Goal: Book appointment/travel/reservation

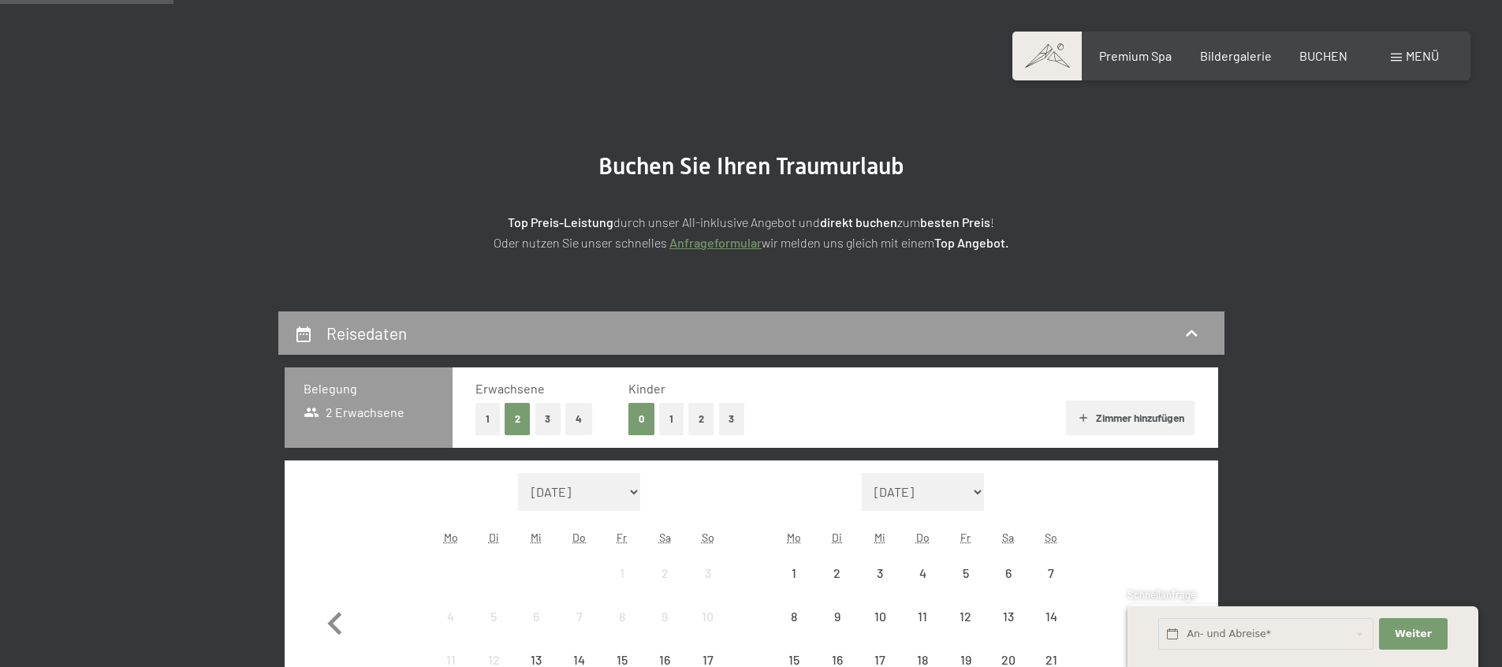
scroll to position [180, 0]
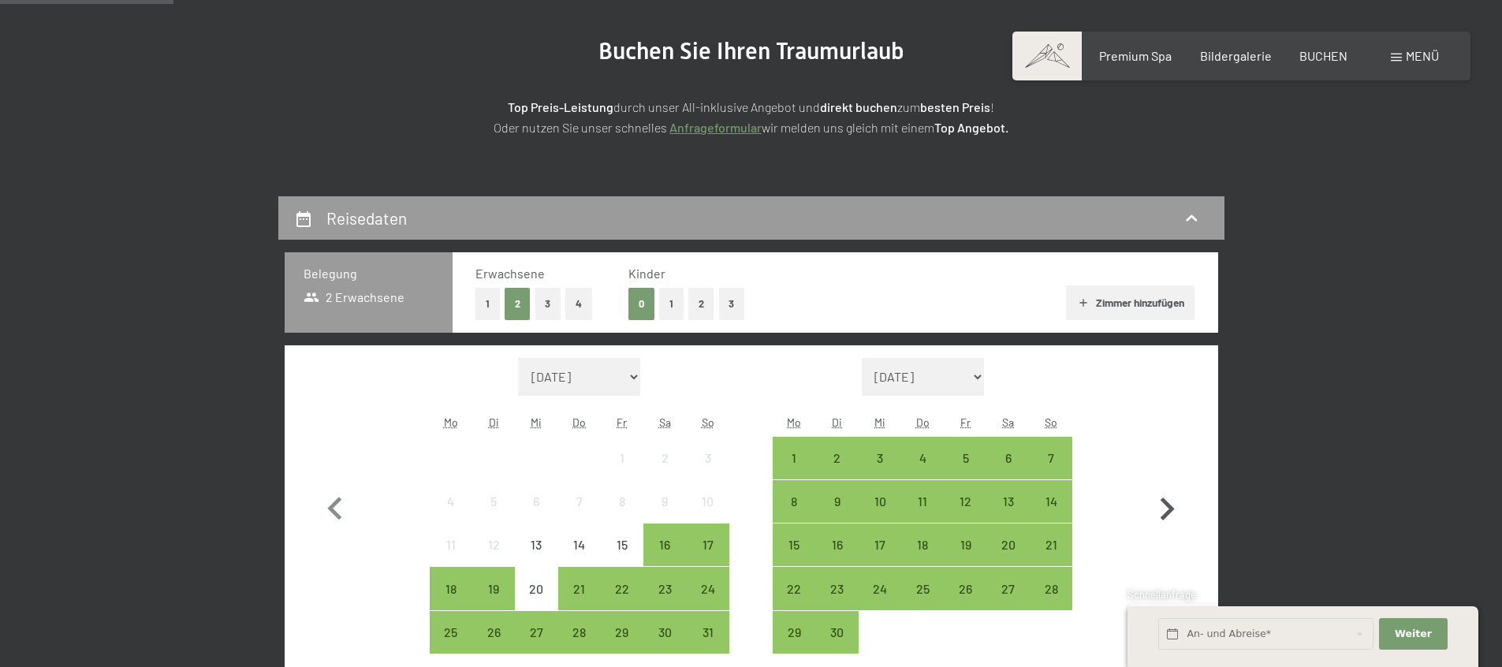
click at [1144, 497] on icon "button" at bounding box center [1167, 509] width 46 height 46
select select "[DATE]"
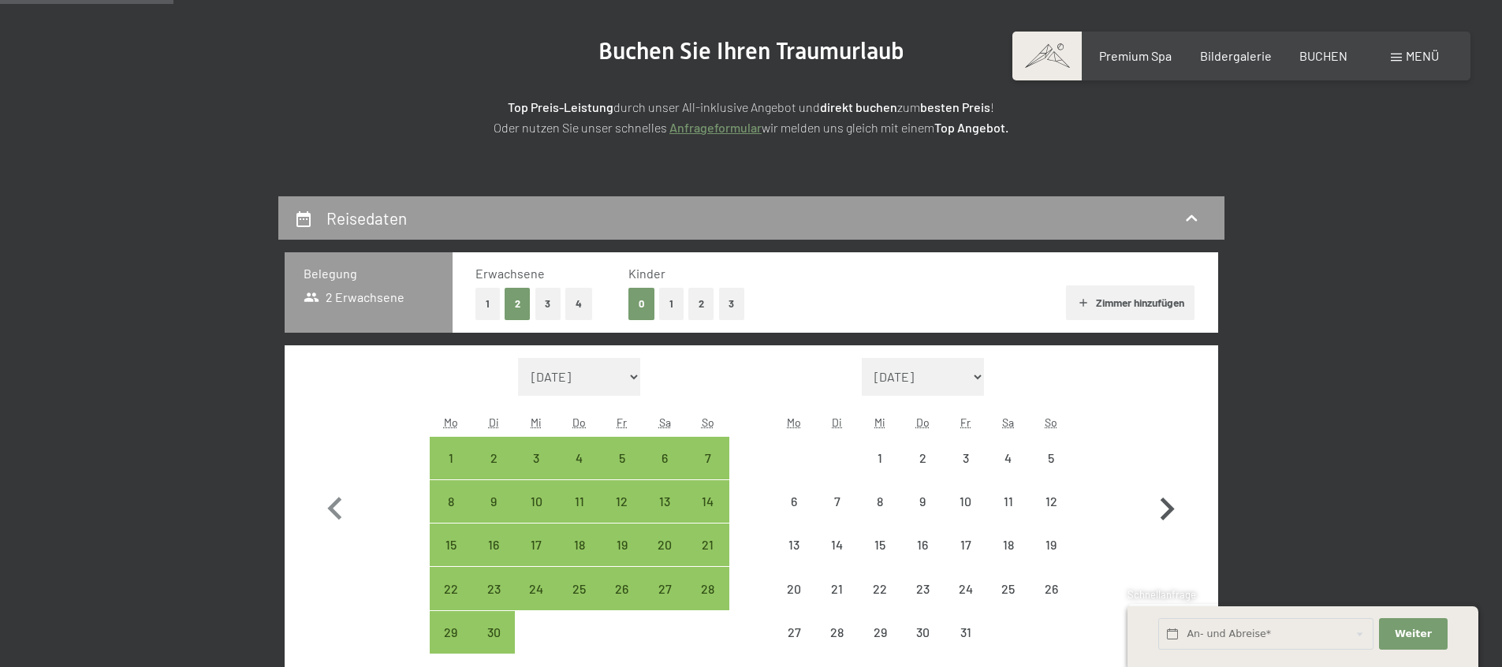
select select "[DATE]"
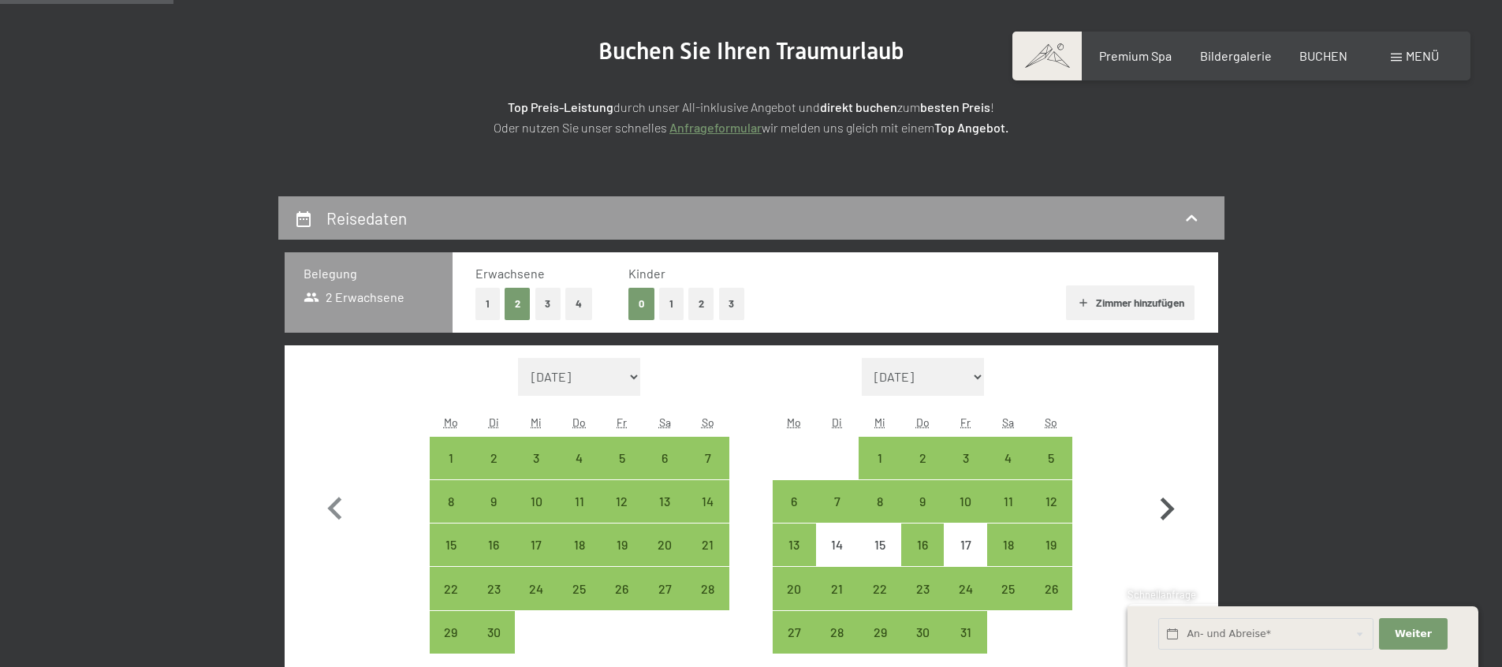
click at [1166, 509] on icon "button" at bounding box center [1167, 509] width 46 height 46
select select "[DATE]"
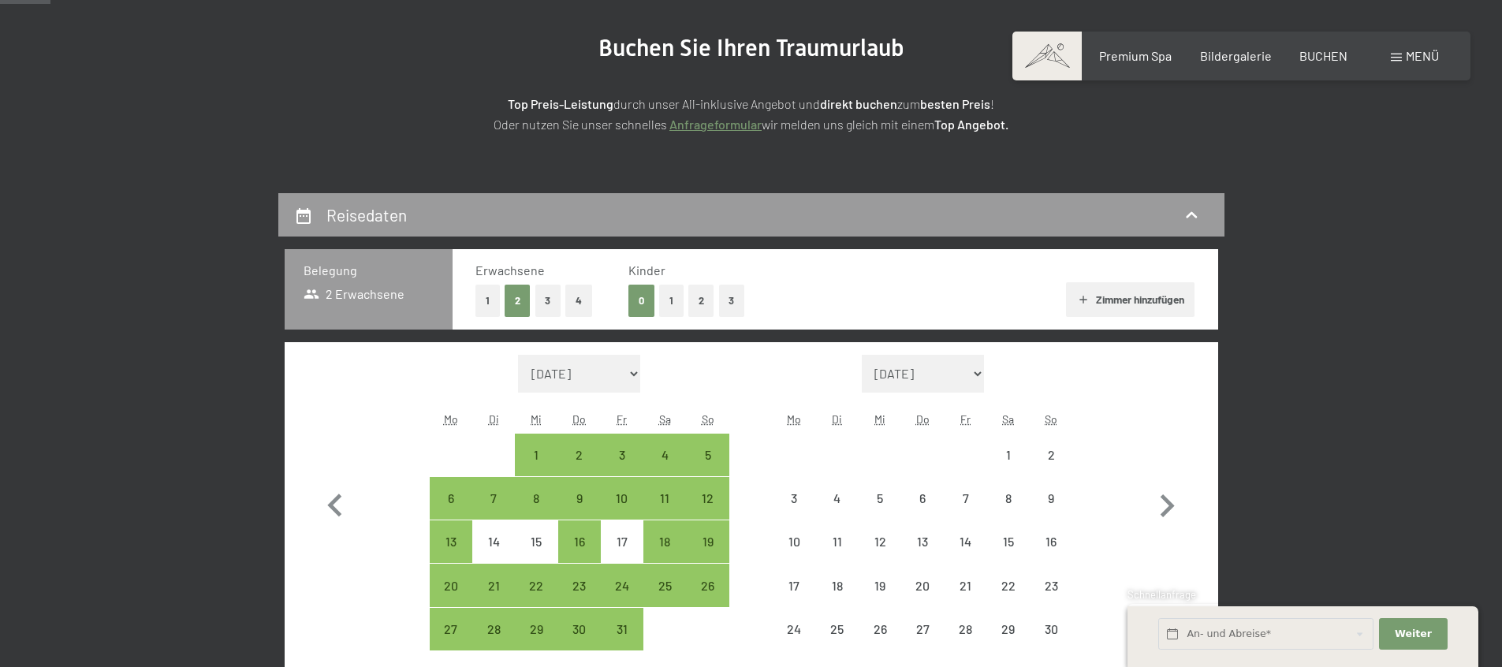
select select "[DATE]"
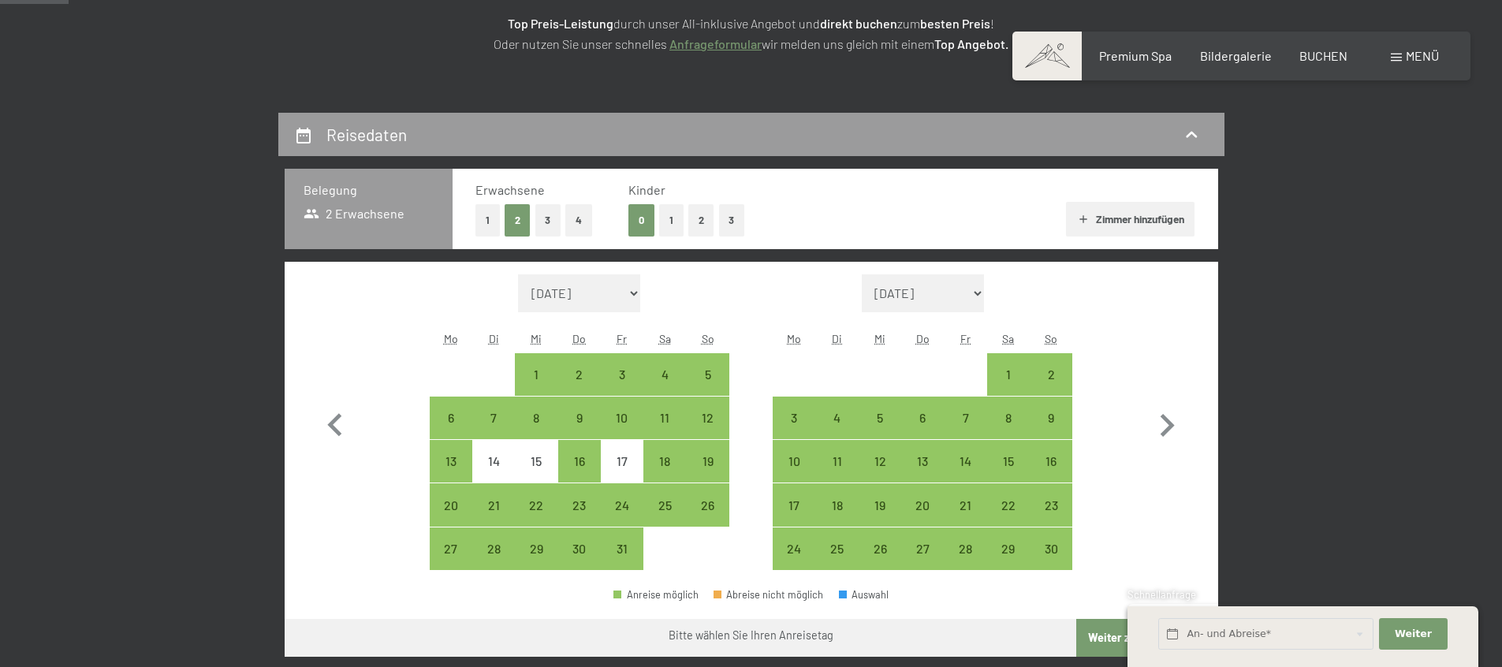
scroll to position [278, 0]
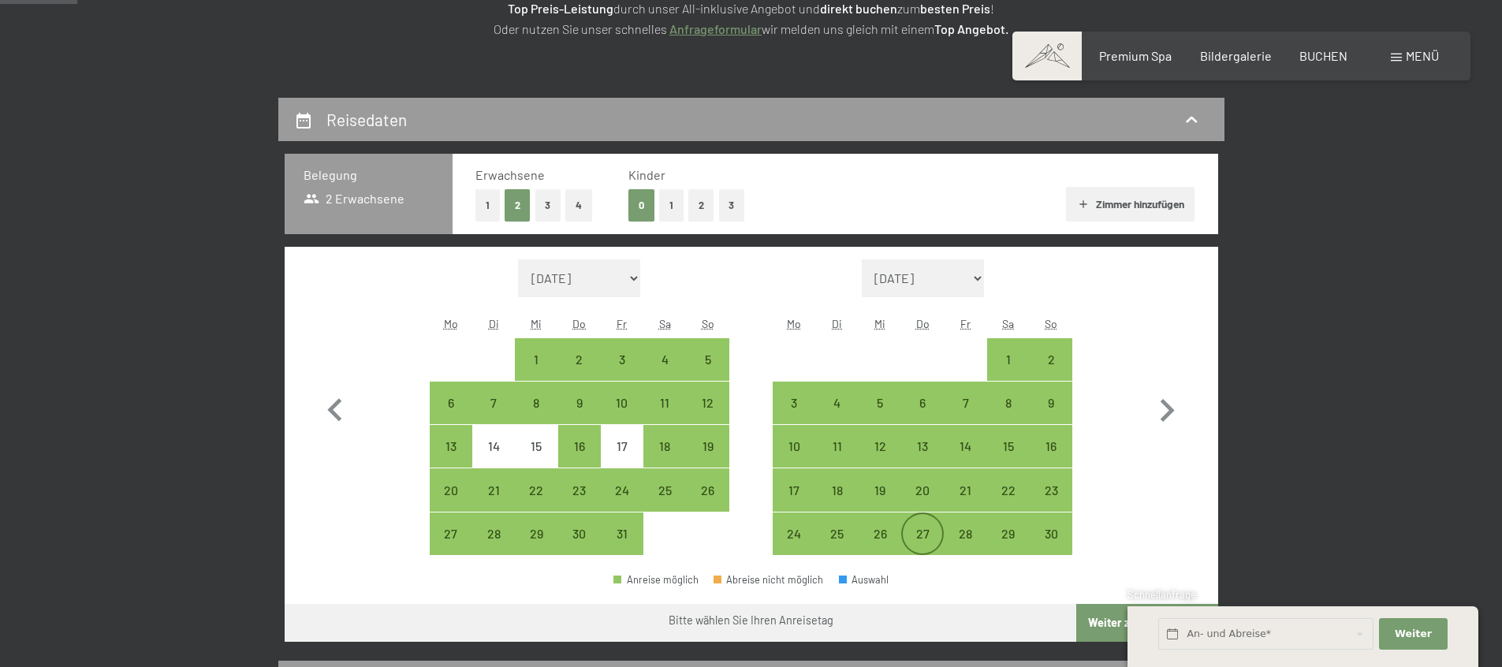
click at [921, 531] on div "27" at bounding box center [921, 546] width 39 height 39
select select "[DATE]"
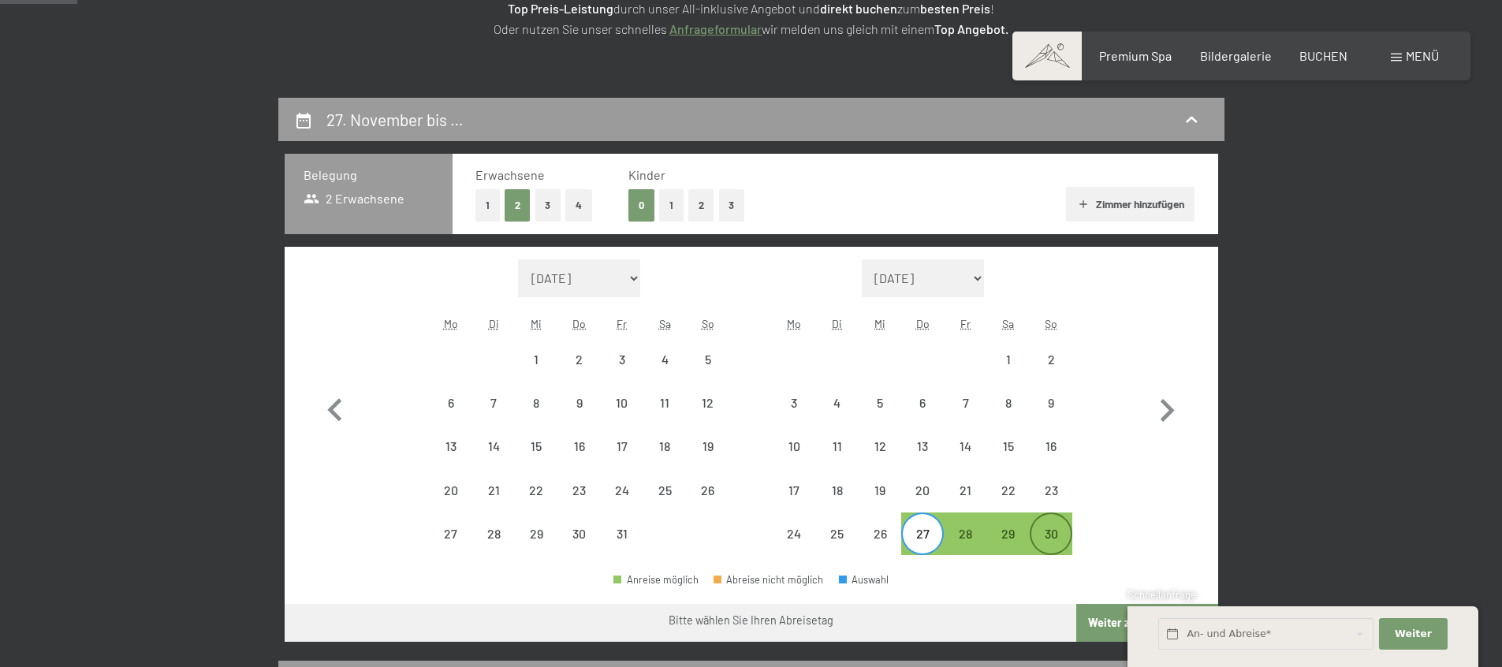
click at [1056, 534] on div "30" at bounding box center [1050, 546] width 39 height 39
select select "[DATE]"
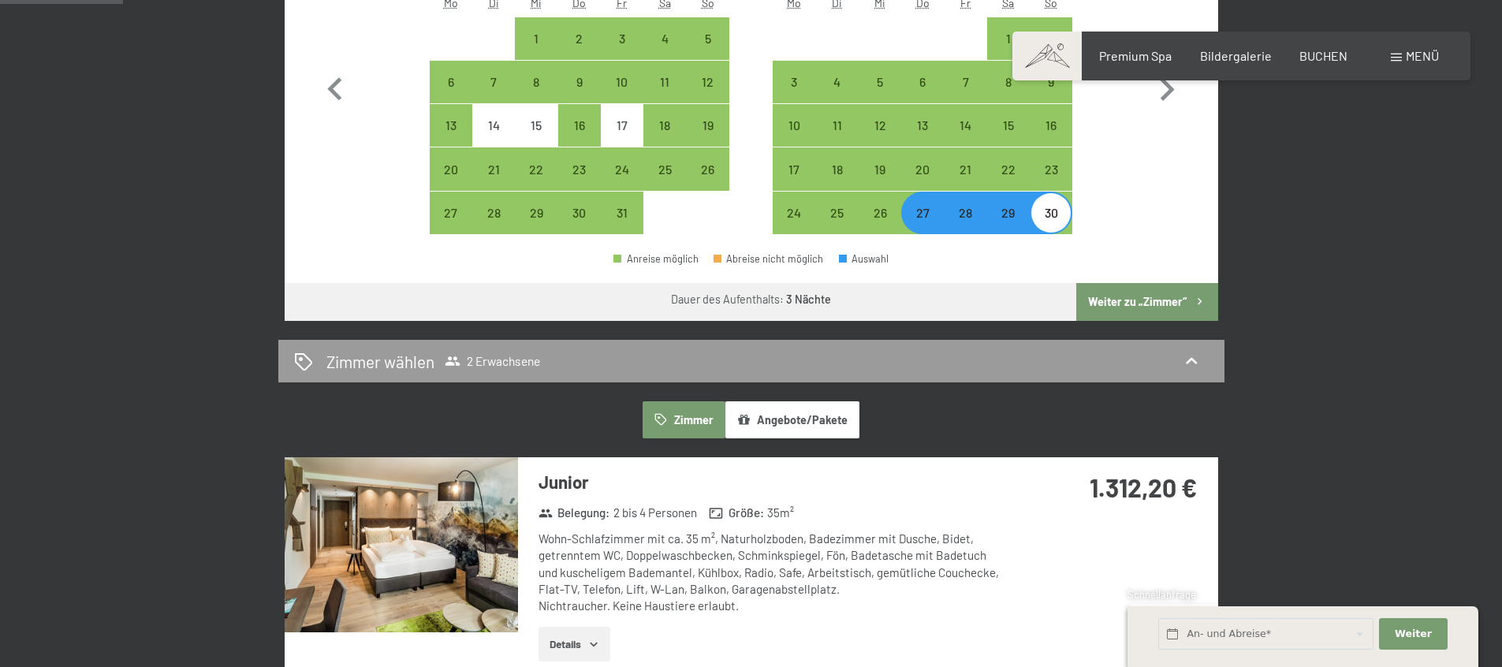
scroll to position [596, 0]
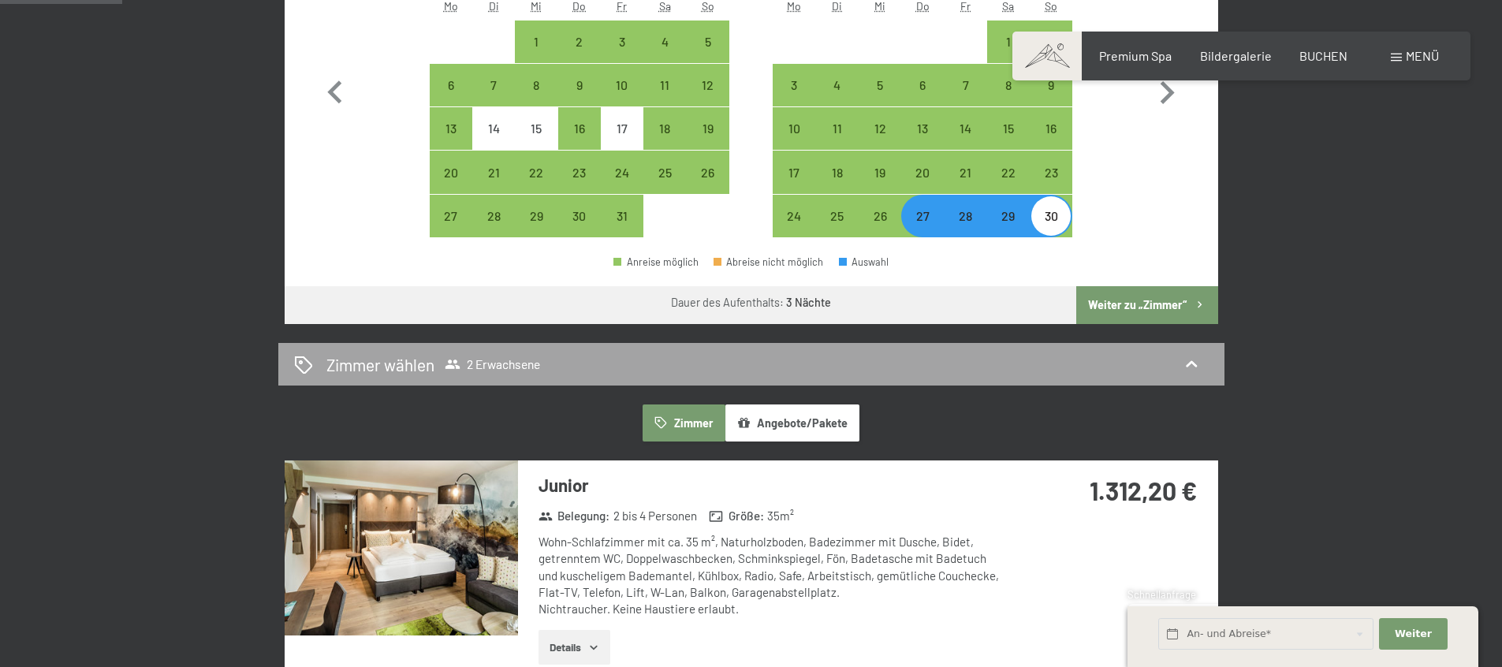
click at [401, 359] on h2 "Zimmer wählen" at bounding box center [380, 364] width 108 height 23
select select "[DATE]"
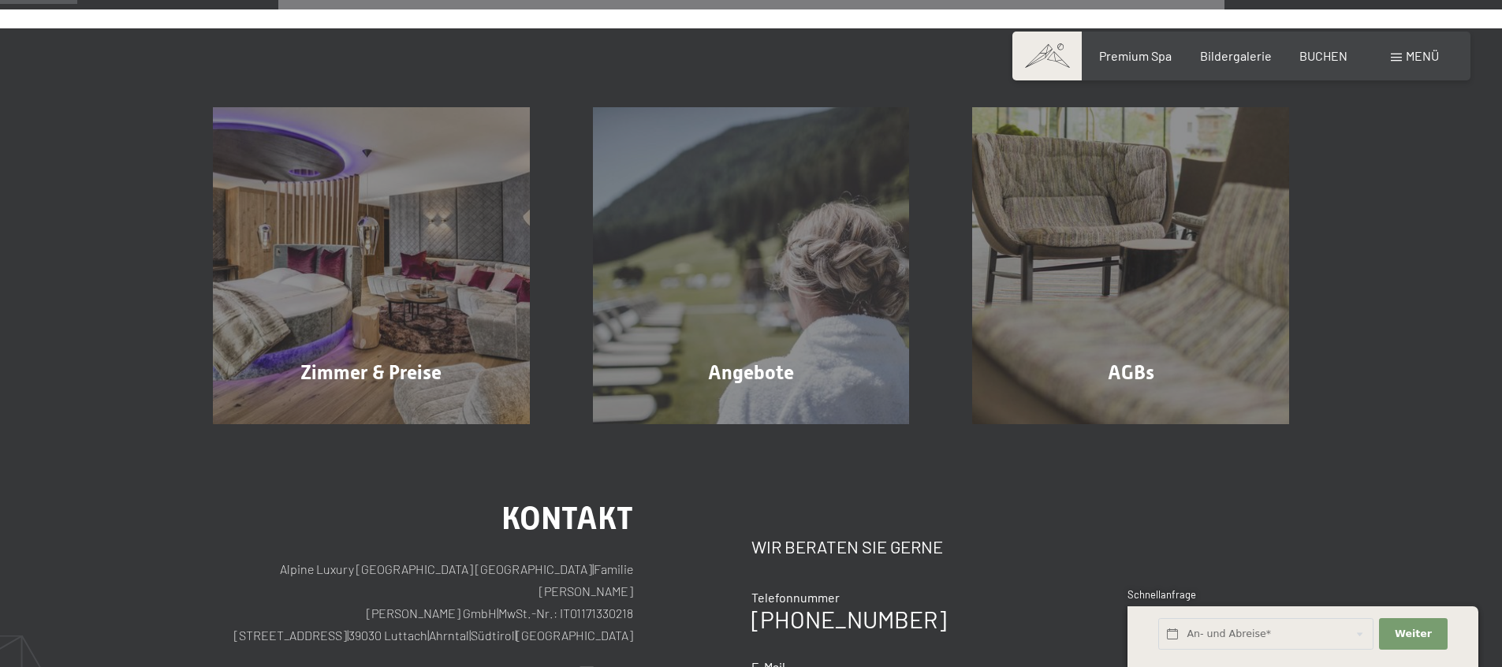
scroll to position [376, 0]
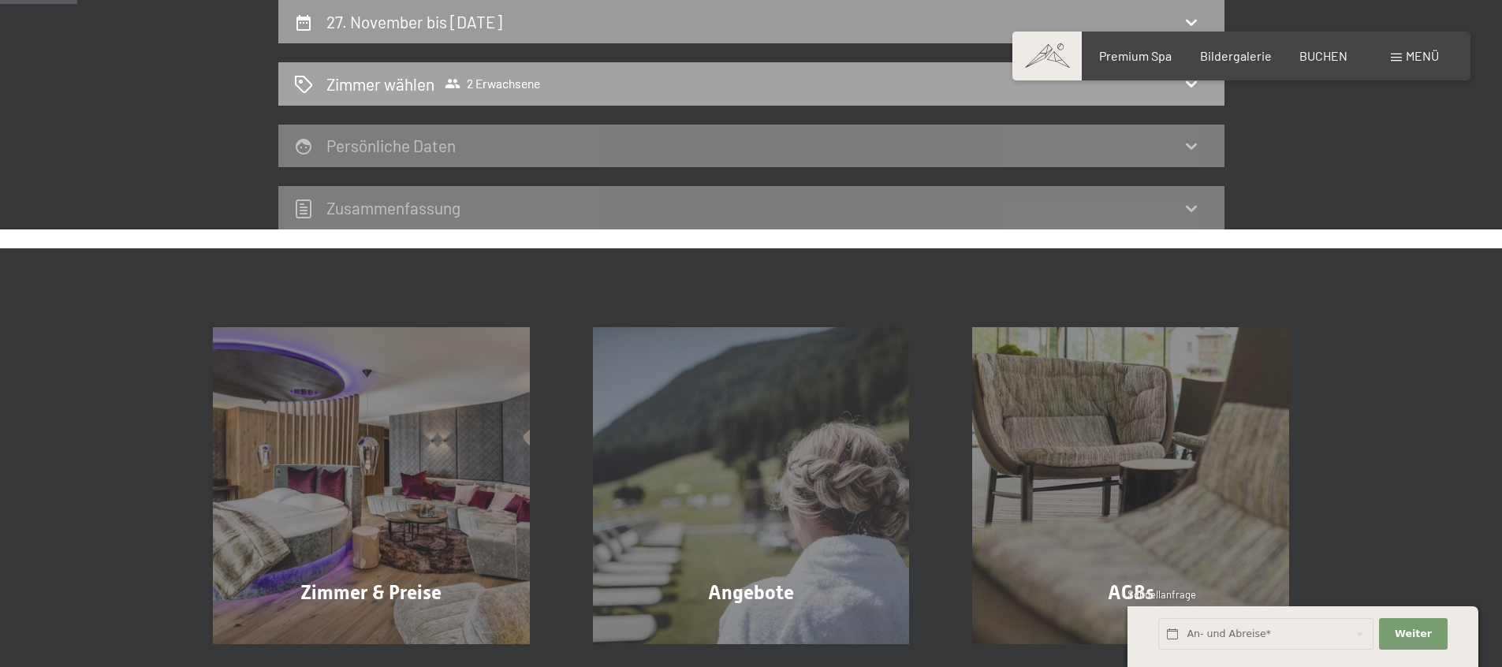
click at [443, 80] on span "Zimmer wählen 2 Erwachsene" at bounding box center [433, 84] width 214 height 23
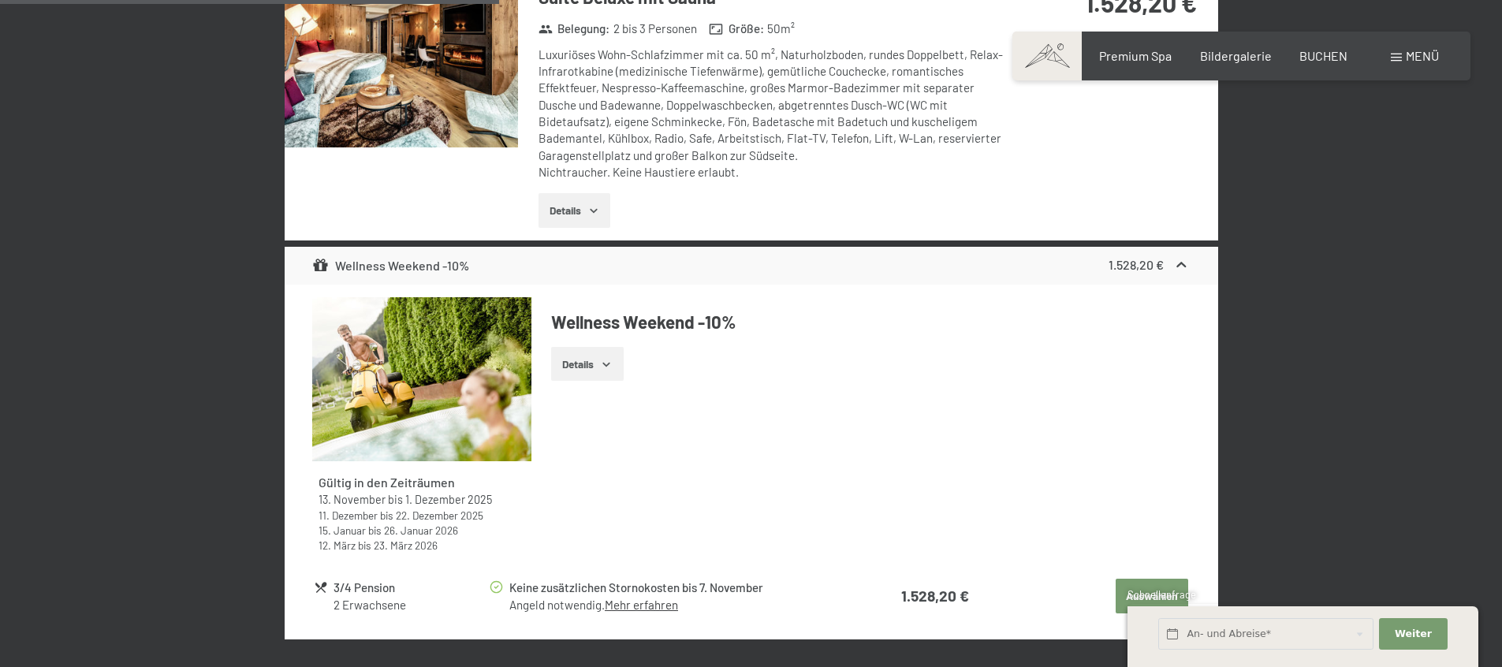
scroll to position [887, 0]
